Goal: Navigation & Orientation: Find specific page/section

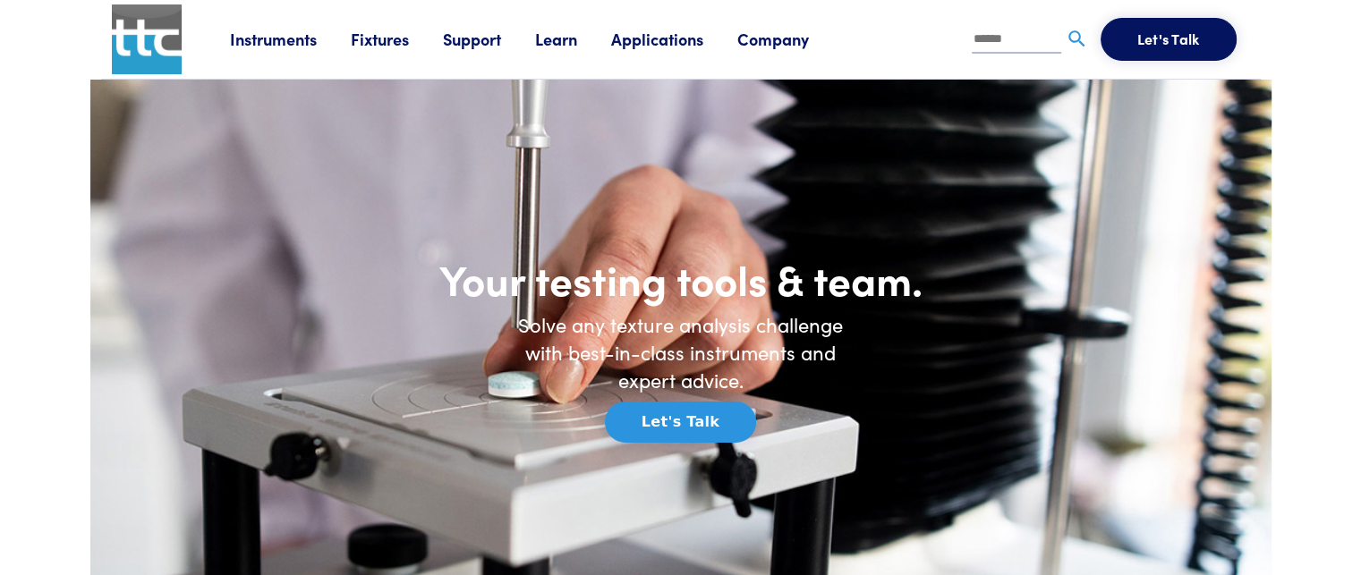
click at [384, 44] on link "Fixtures" at bounding box center [397, 39] width 92 height 22
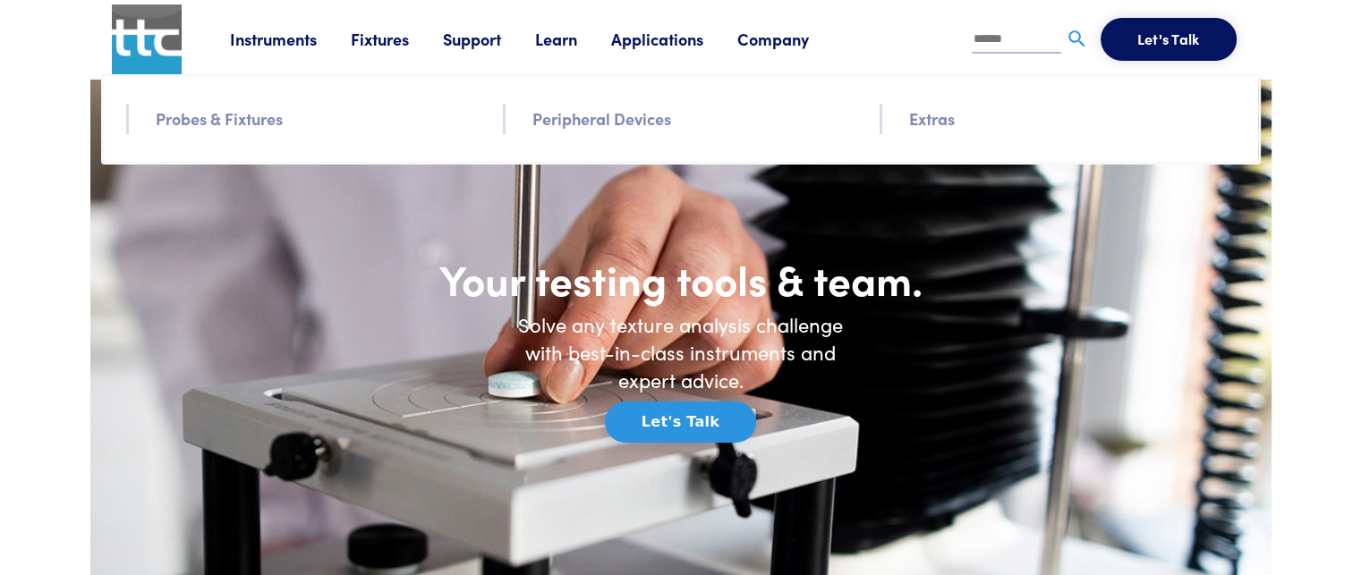
click at [384, 44] on link "Fixtures" at bounding box center [397, 39] width 92 height 22
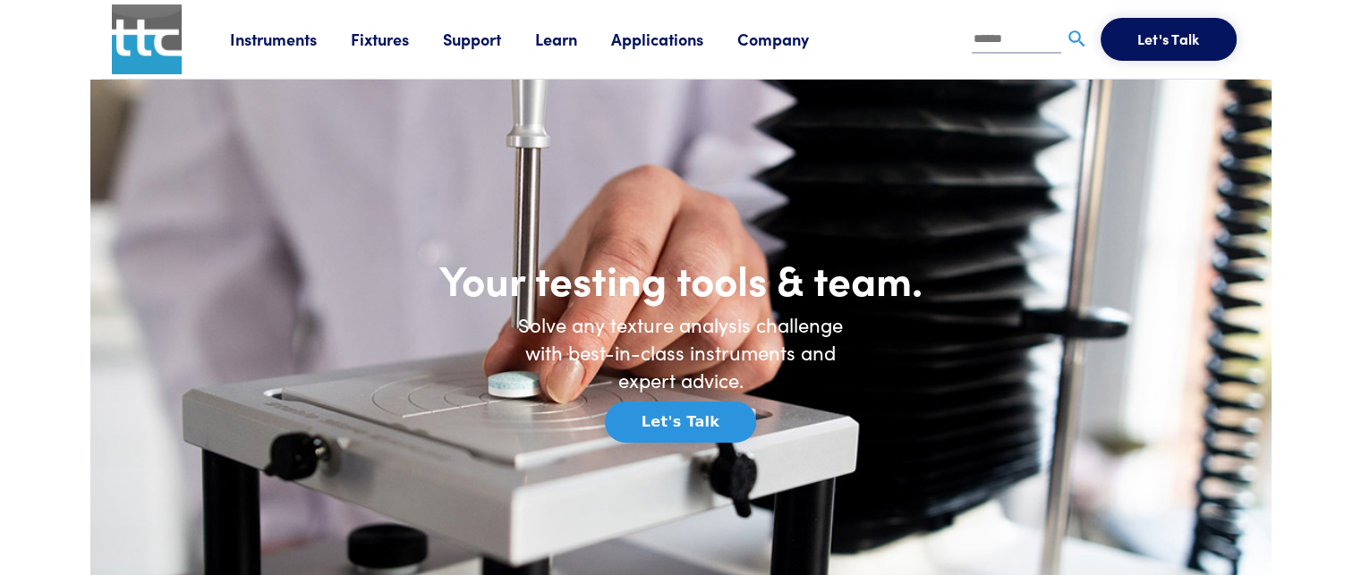
click at [384, 44] on link "Fixtures" at bounding box center [397, 39] width 92 height 22
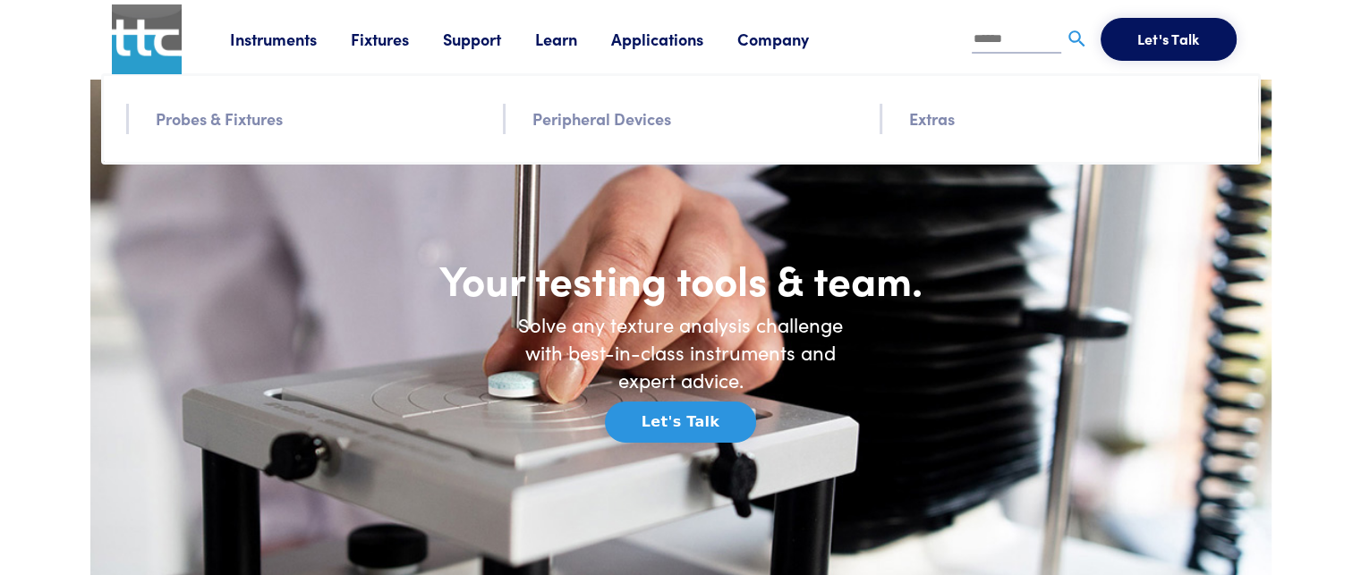
click at [298, 110] on li "Probes & Fixtures" at bounding box center [319, 119] width 326 height 30
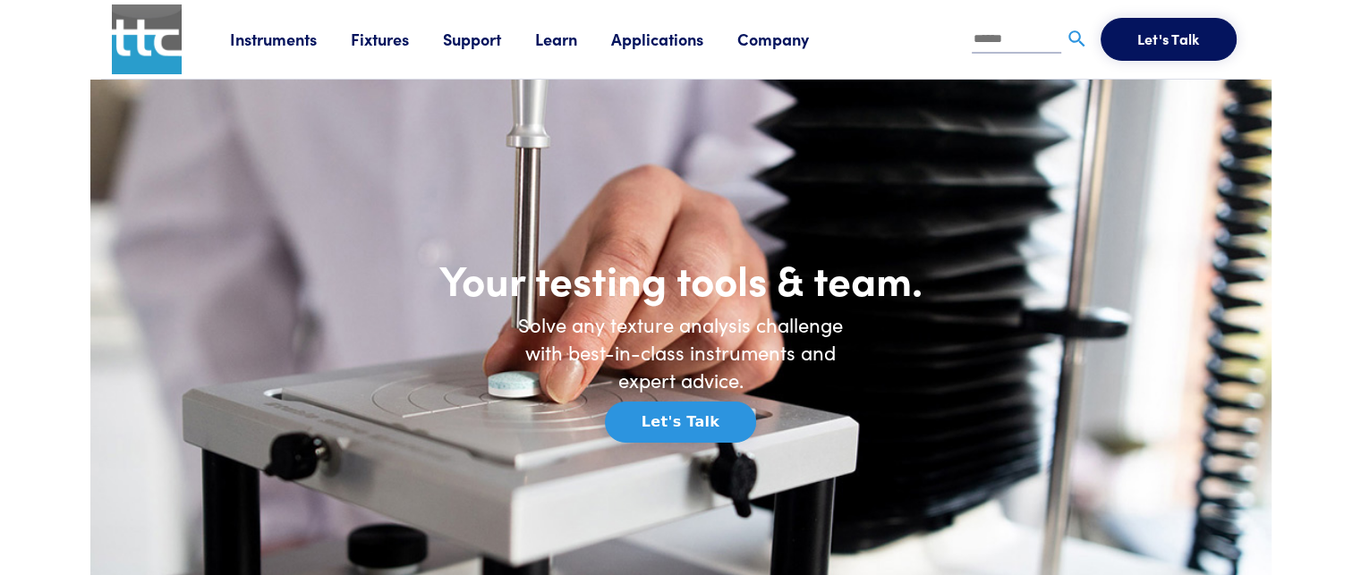
click at [365, 31] on link "Fixtures" at bounding box center [397, 39] width 92 height 22
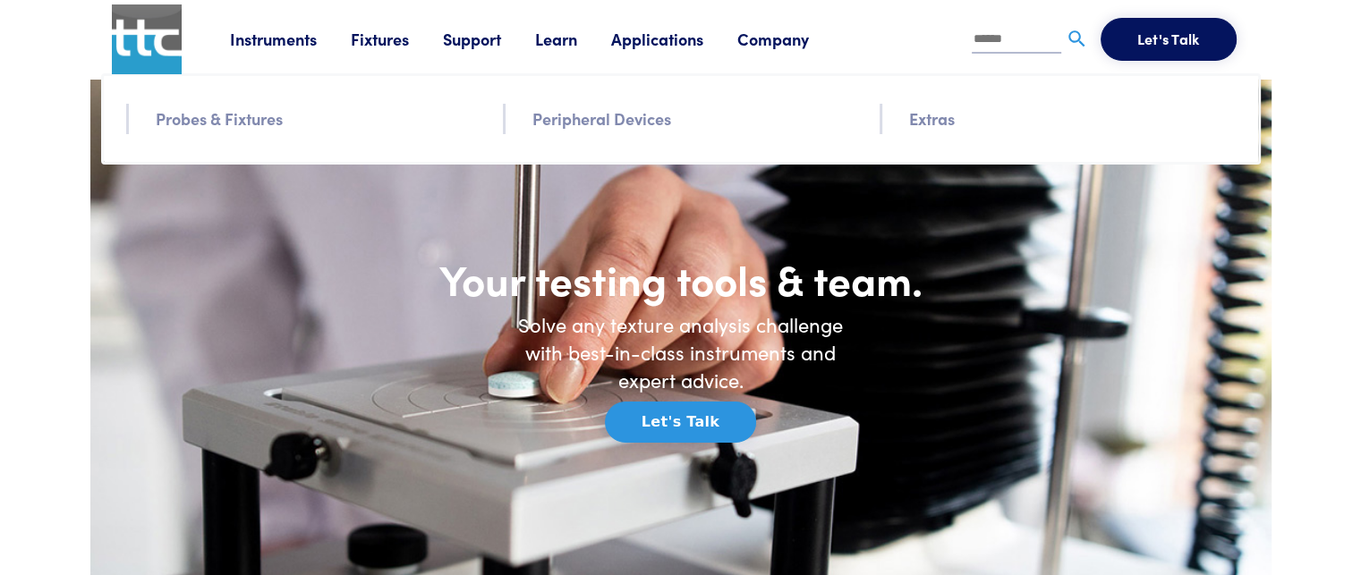
click at [200, 118] on link "Probes & Fixtures" at bounding box center [219, 119] width 127 height 26
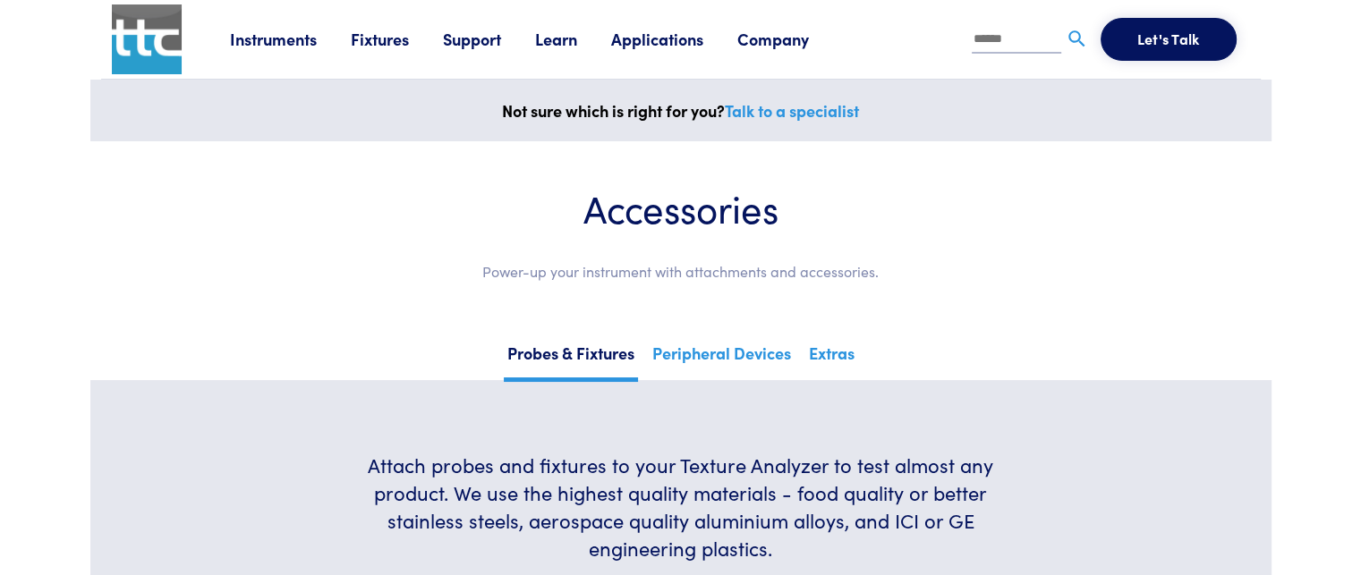
click at [648, 43] on link "Applications" at bounding box center [674, 39] width 126 height 22
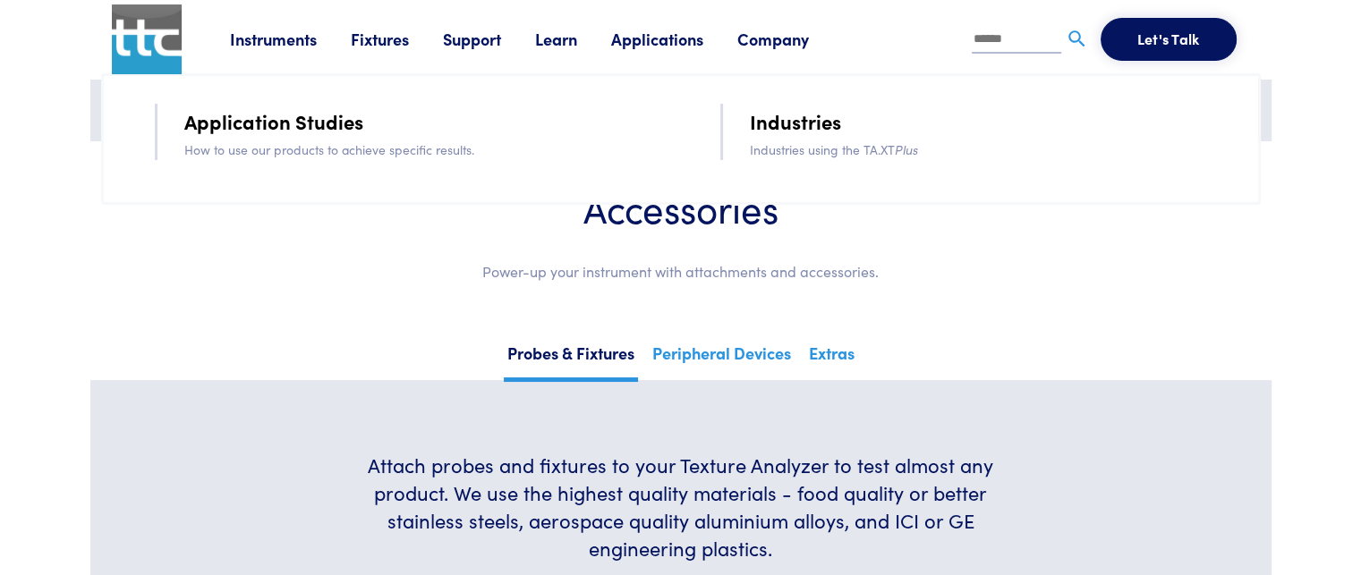
click at [304, 121] on link "Application Studies" at bounding box center [273, 121] width 179 height 31
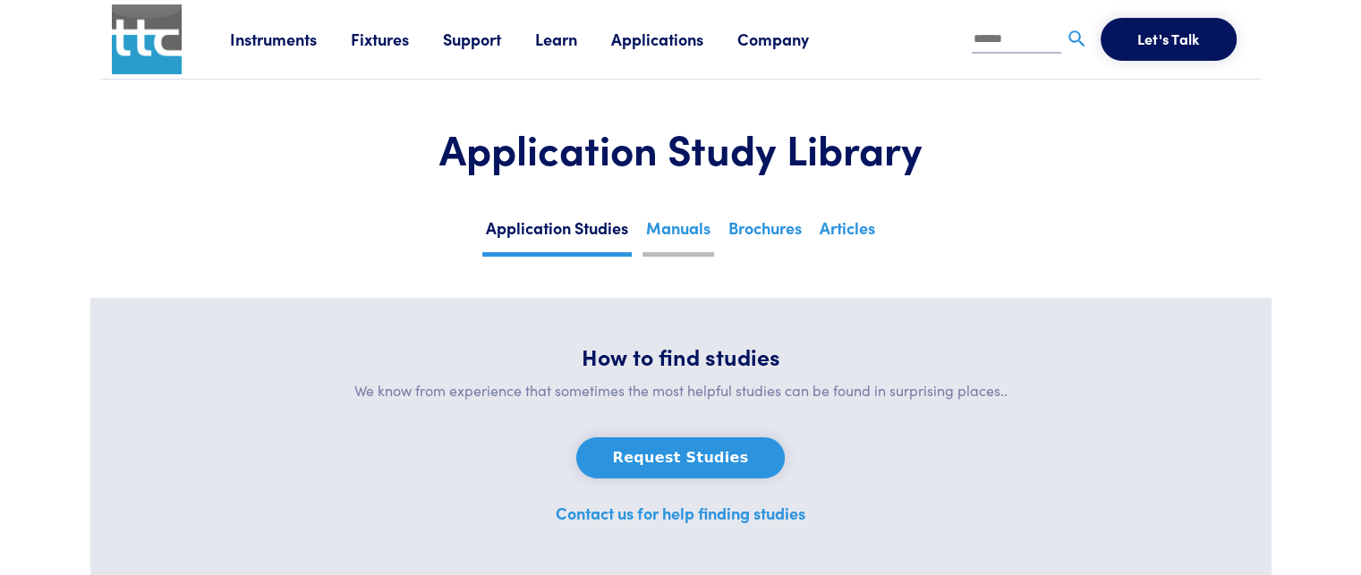
click at [705, 221] on link "Manuals" at bounding box center [678, 235] width 72 height 44
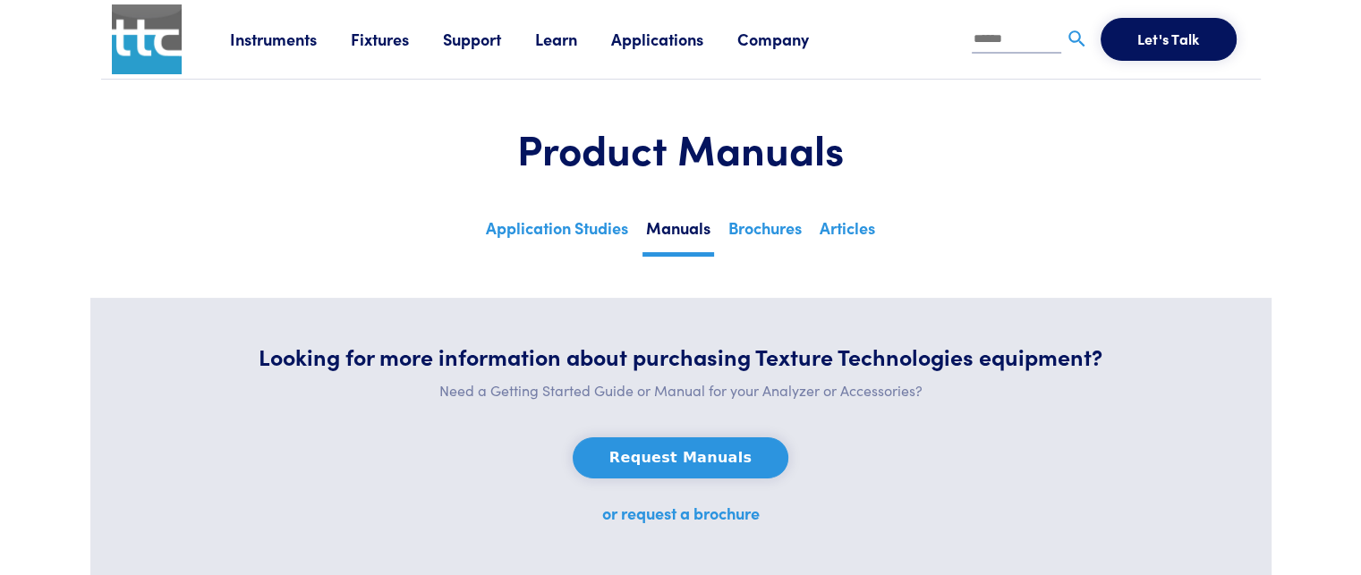
click at [410, 30] on link "Fixtures" at bounding box center [397, 39] width 92 height 22
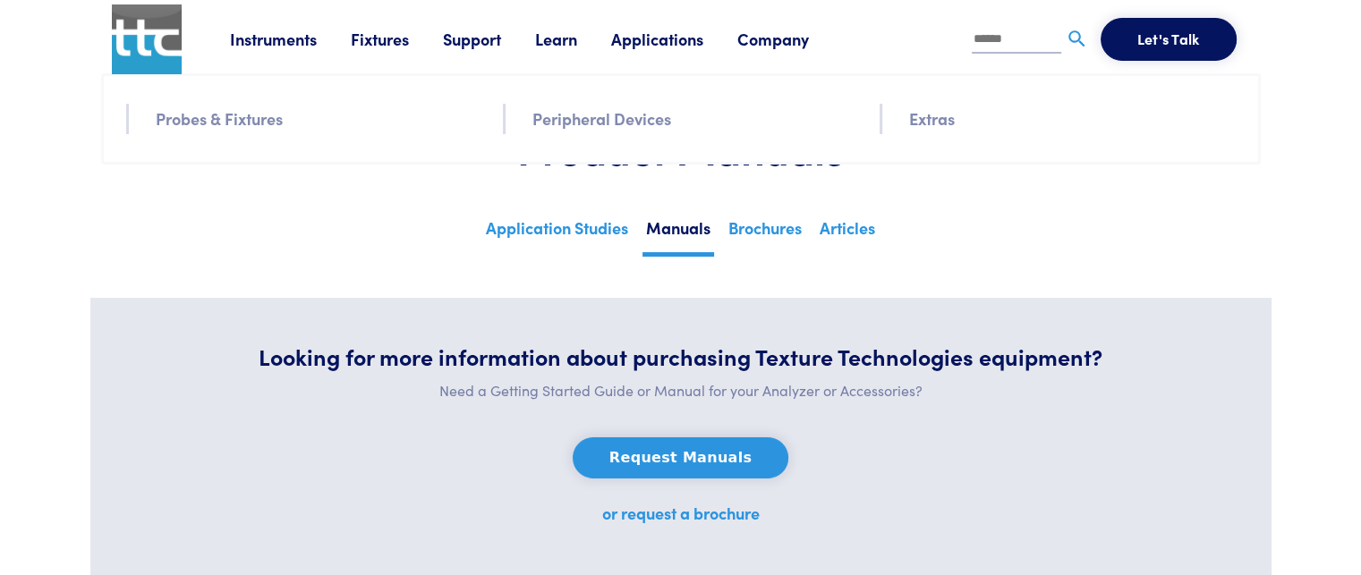
click at [241, 129] on link "Probes & Fixtures" at bounding box center [219, 119] width 127 height 26
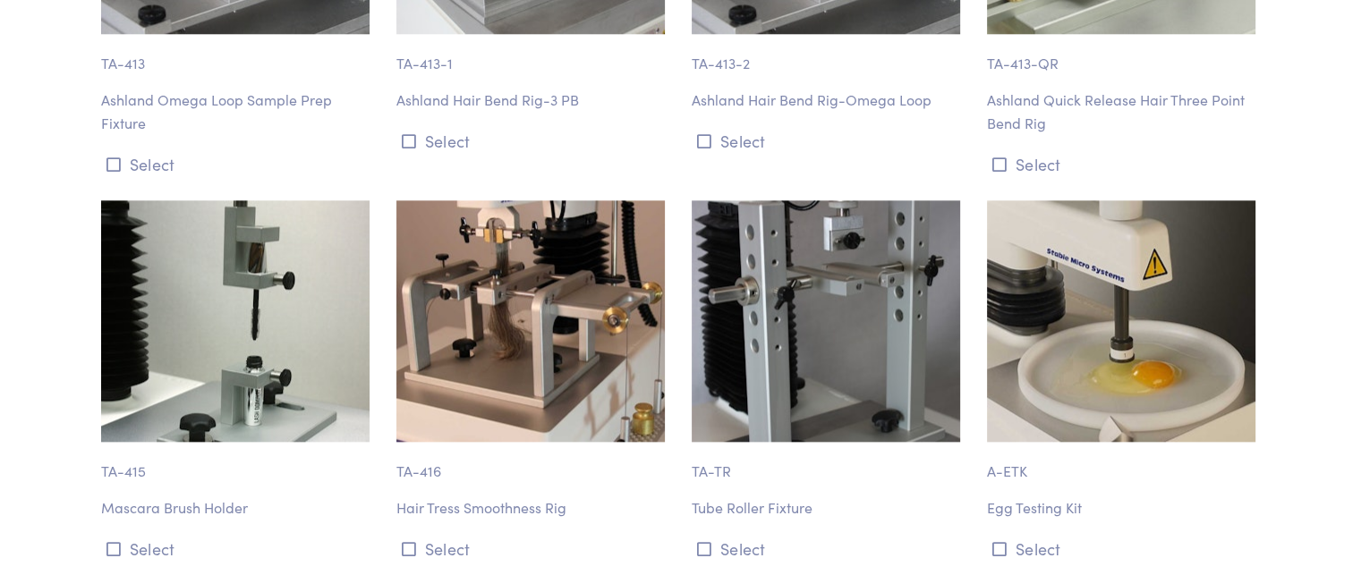
scroll to position [15620, 0]
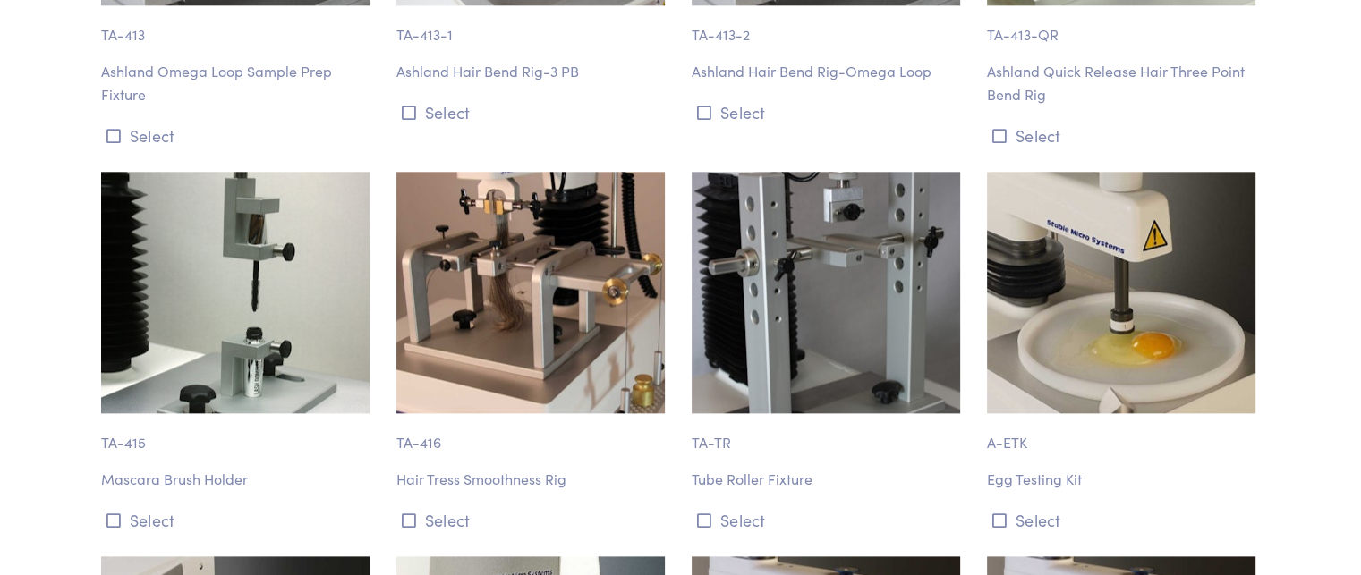
click at [447, 172] on img at bounding box center [530, 293] width 268 height 242
